Goal: Information Seeking & Learning: Learn about a topic

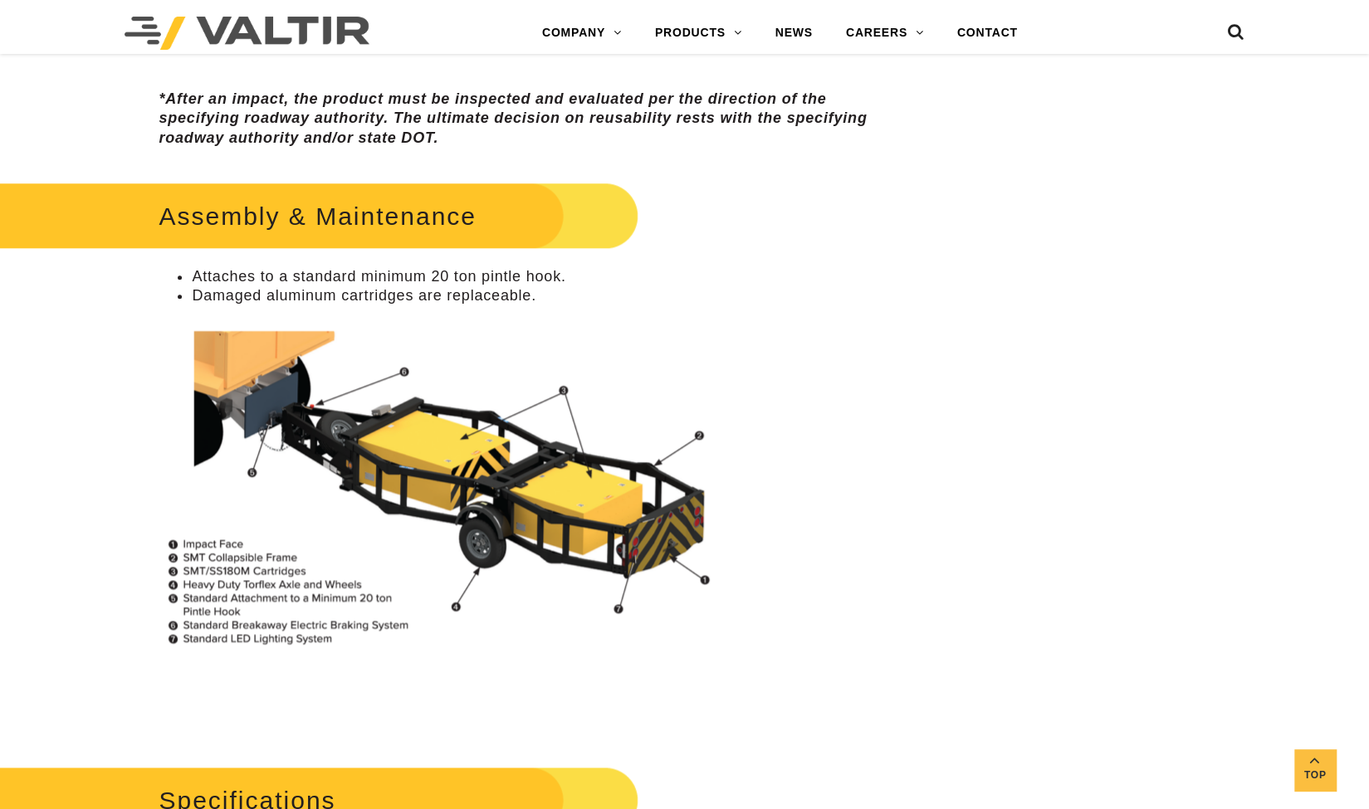
scroll to position [1046, 0]
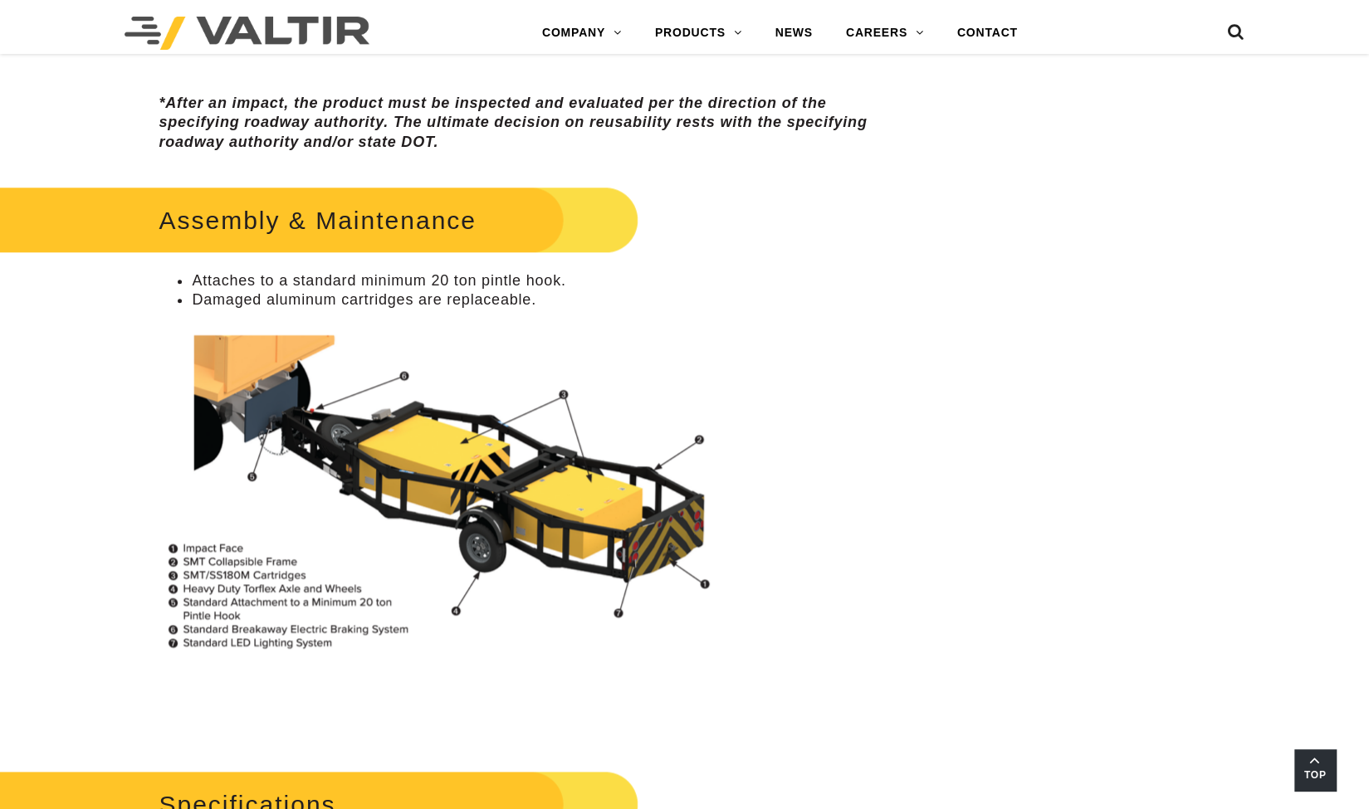
click at [1323, 763] on link "Top" at bounding box center [1315, 771] width 42 height 42
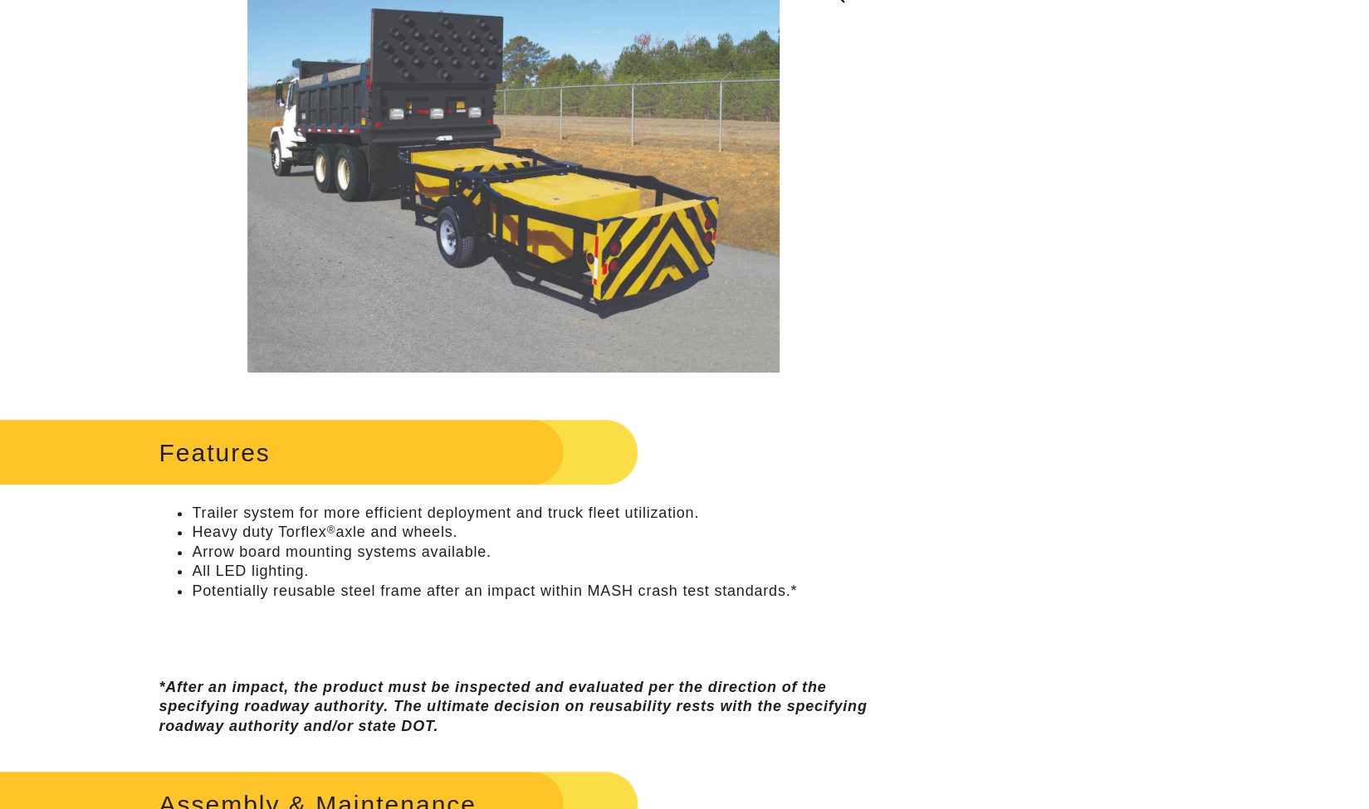
scroll to position [0, 0]
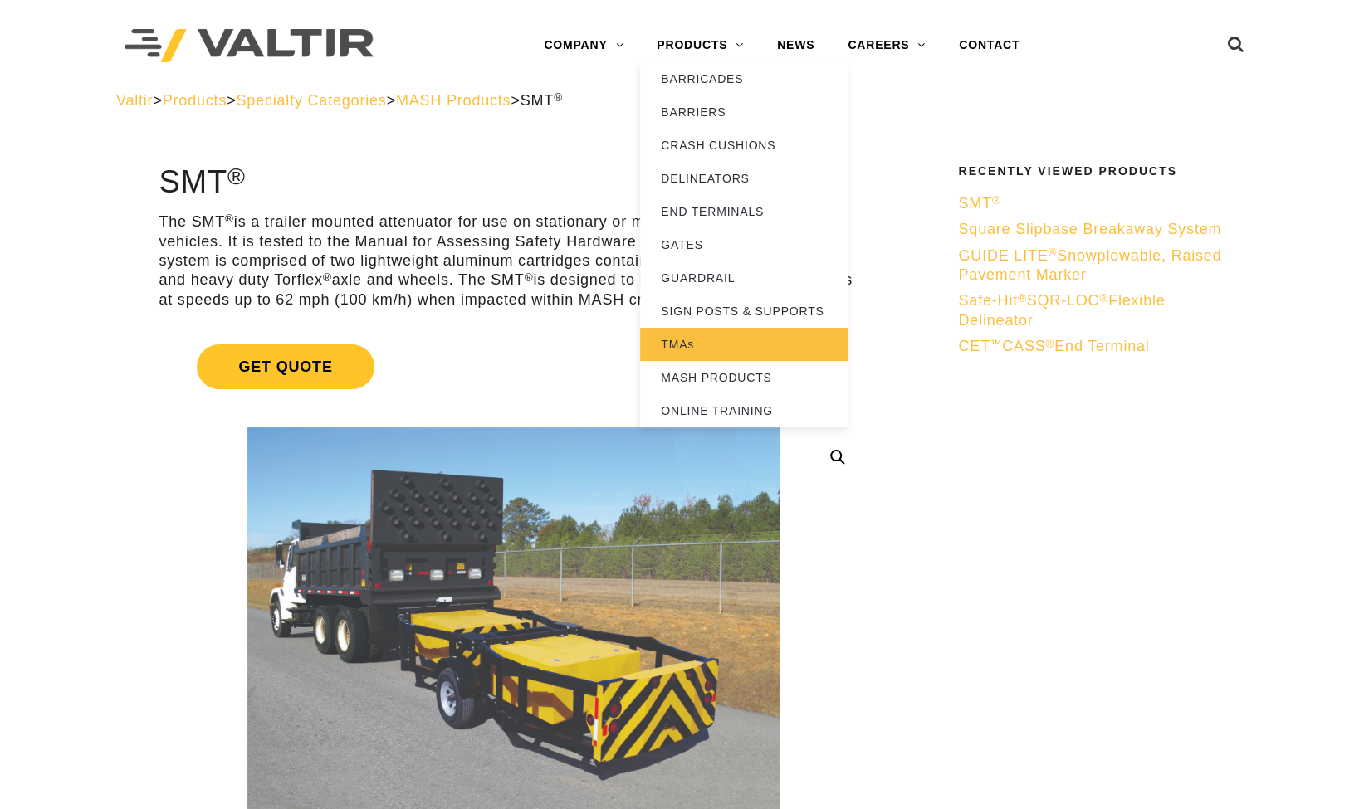
click at [673, 345] on link "TMAs" at bounding box center [744, 344] width 208 height 33
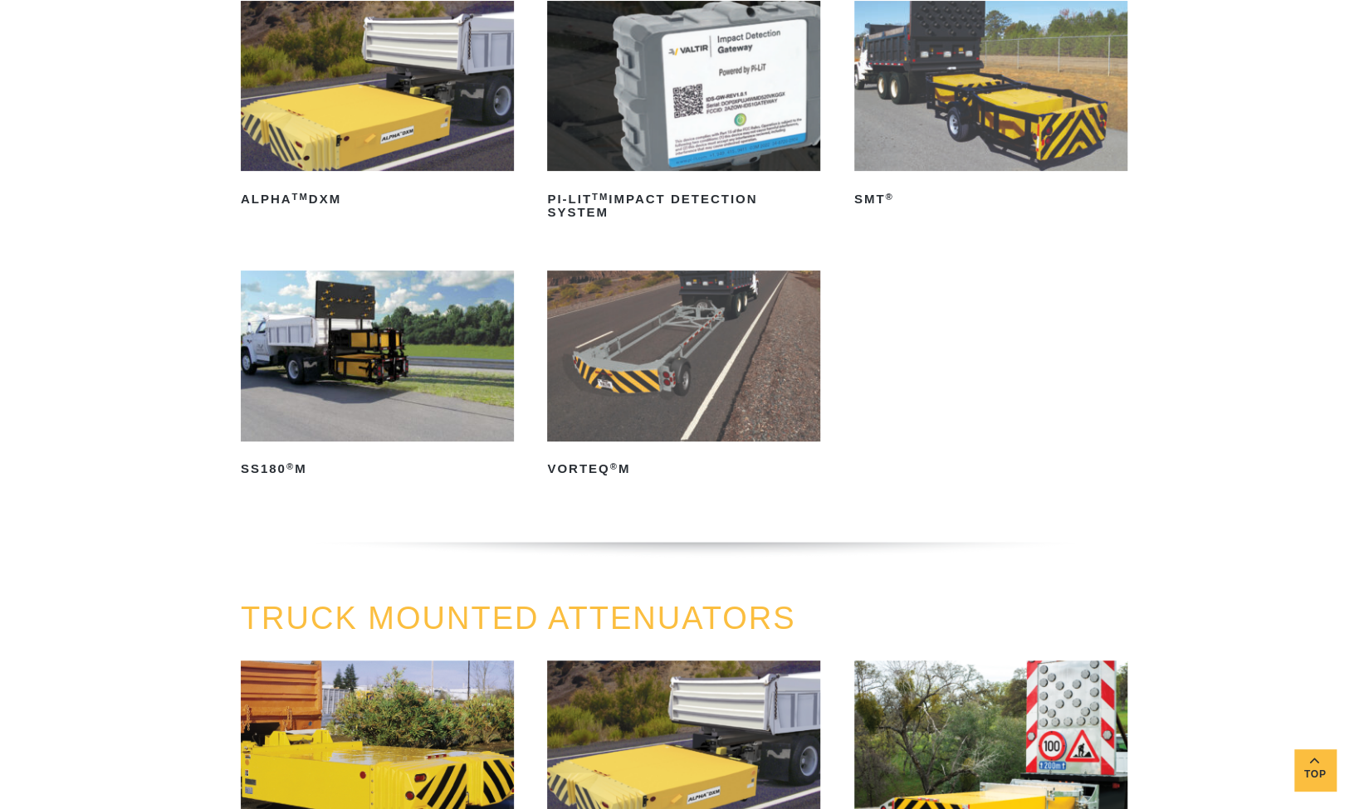
scroll to position [299, 0]
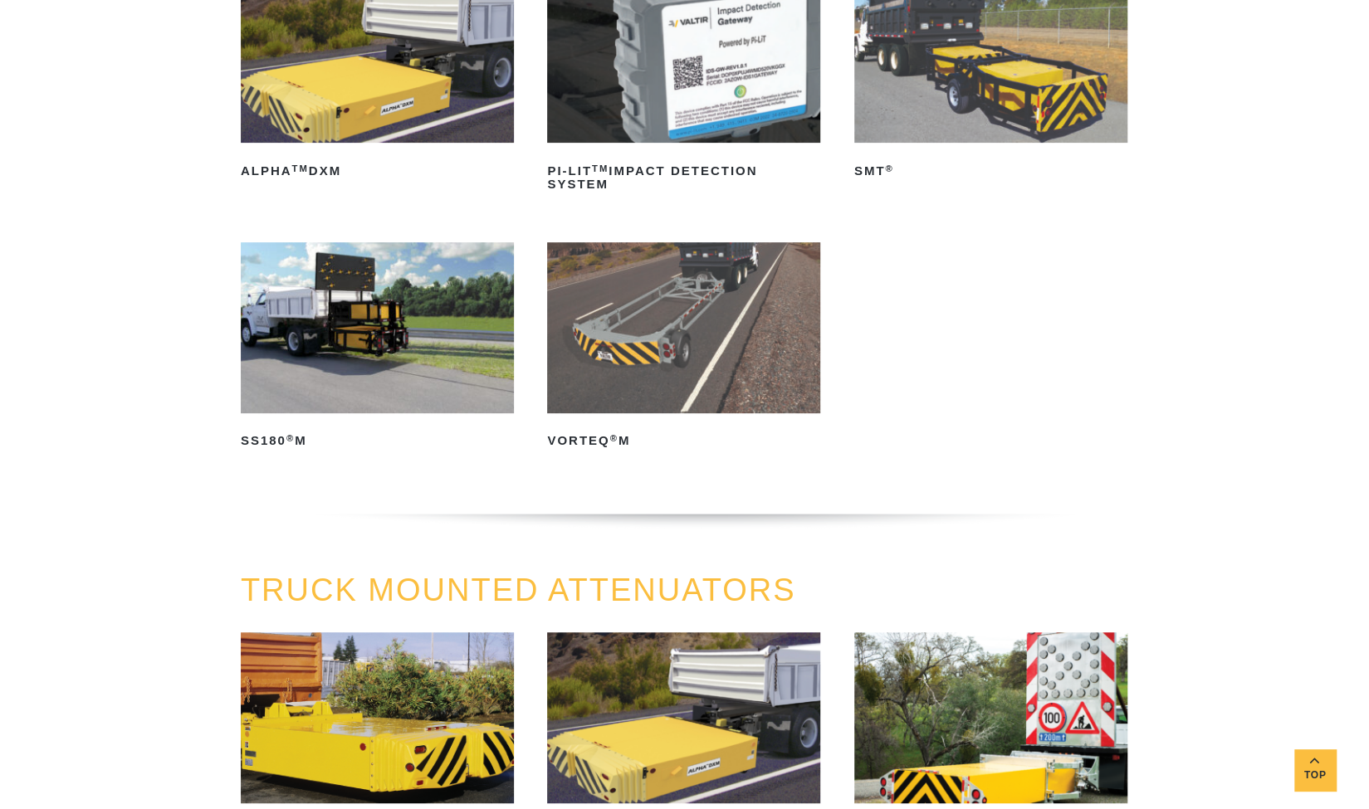
click at [385, 336] on img at bounding box center [377, 327] width 273 height 171
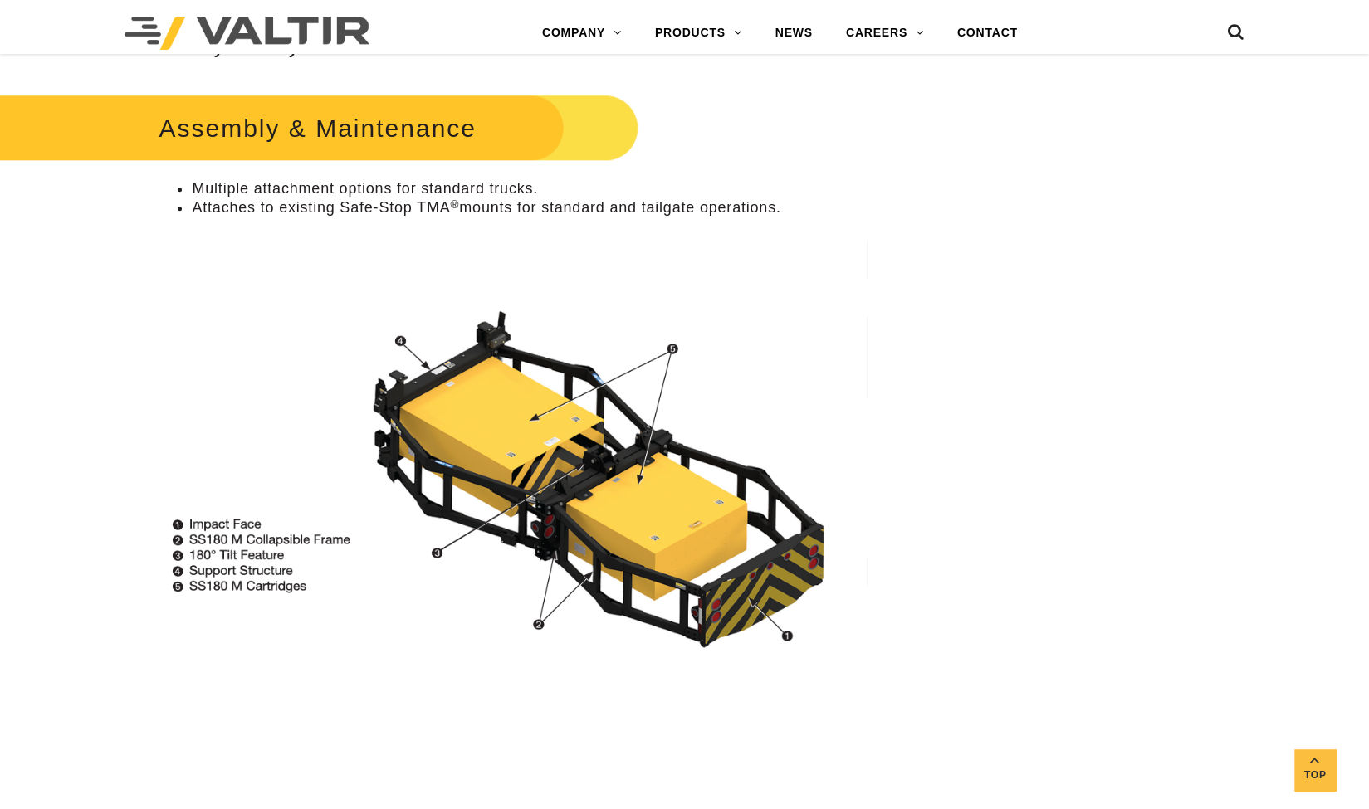
scroll to position [1098, 0]
